Goal: Information Seeking & Learning: Learn about a topic

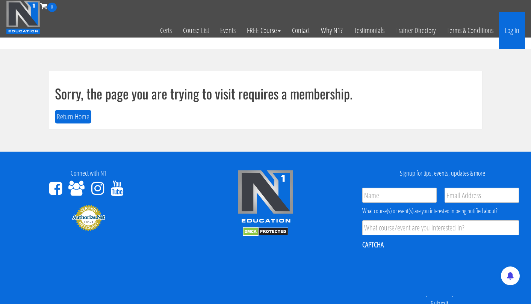
click at [516, 32] on link "Log In" at bounding box center [512, 30] width 26 height 37
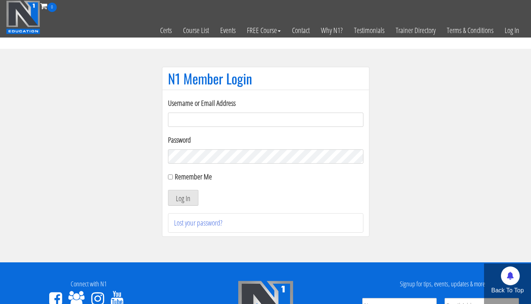
type input "[EMAIL_ADDRESS][DOMAIN_NAME]"
click at [183, 198] on button "Log In" at bounding box center [183, 198] width 30 height 16
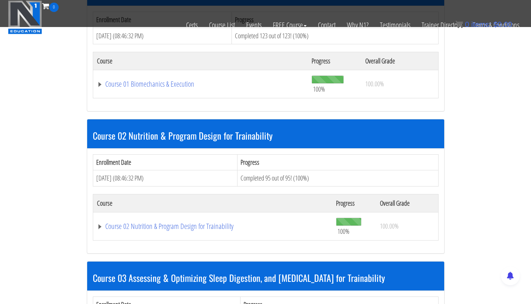
scroll to position [267, 0]
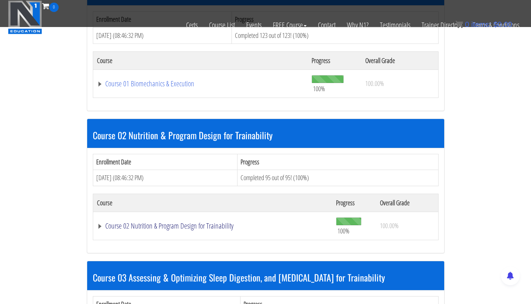
click at [184, 222] on link "Course 02 Nutrition & Program Design for Trainability" at bounding box center [213, 226] width 232 height 8
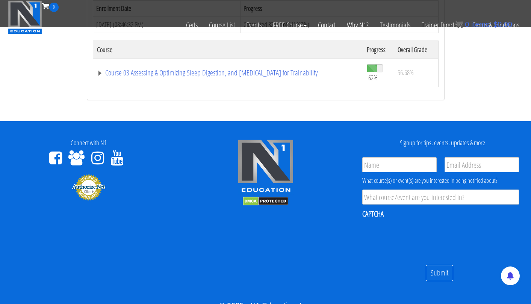
scroll to position [2203, 0]
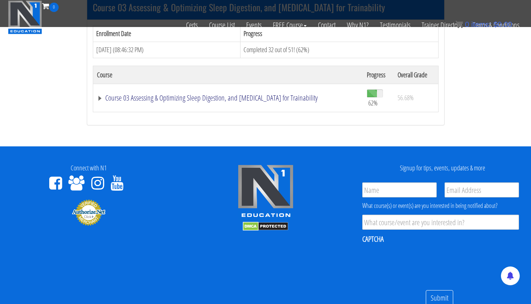
click at [215, 94] on link "Course 03 Assessing & Optimizing Sleep Digestion, and [MEDICAL_DATA] for Traina…" at bounding box center [228, 98] width 262 height 8
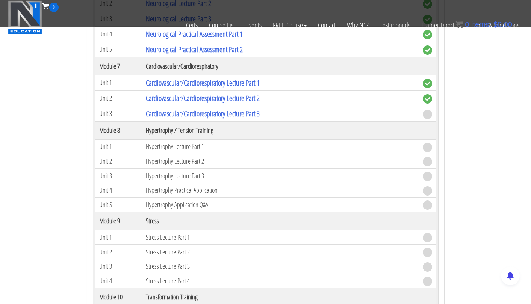
scroll to position [2854, 0]
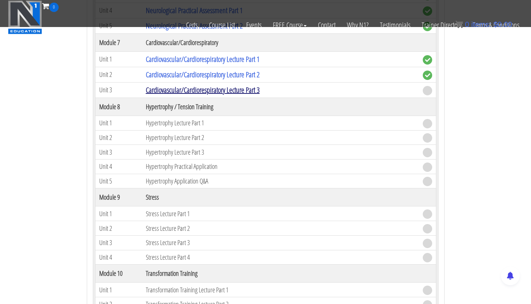
click at [260, 85] on link "Cardiovascular/Cardiorespiratory Lecture Part 3" at bounding box center [203, 90] width 114 height 10
